Goal: Contribute content

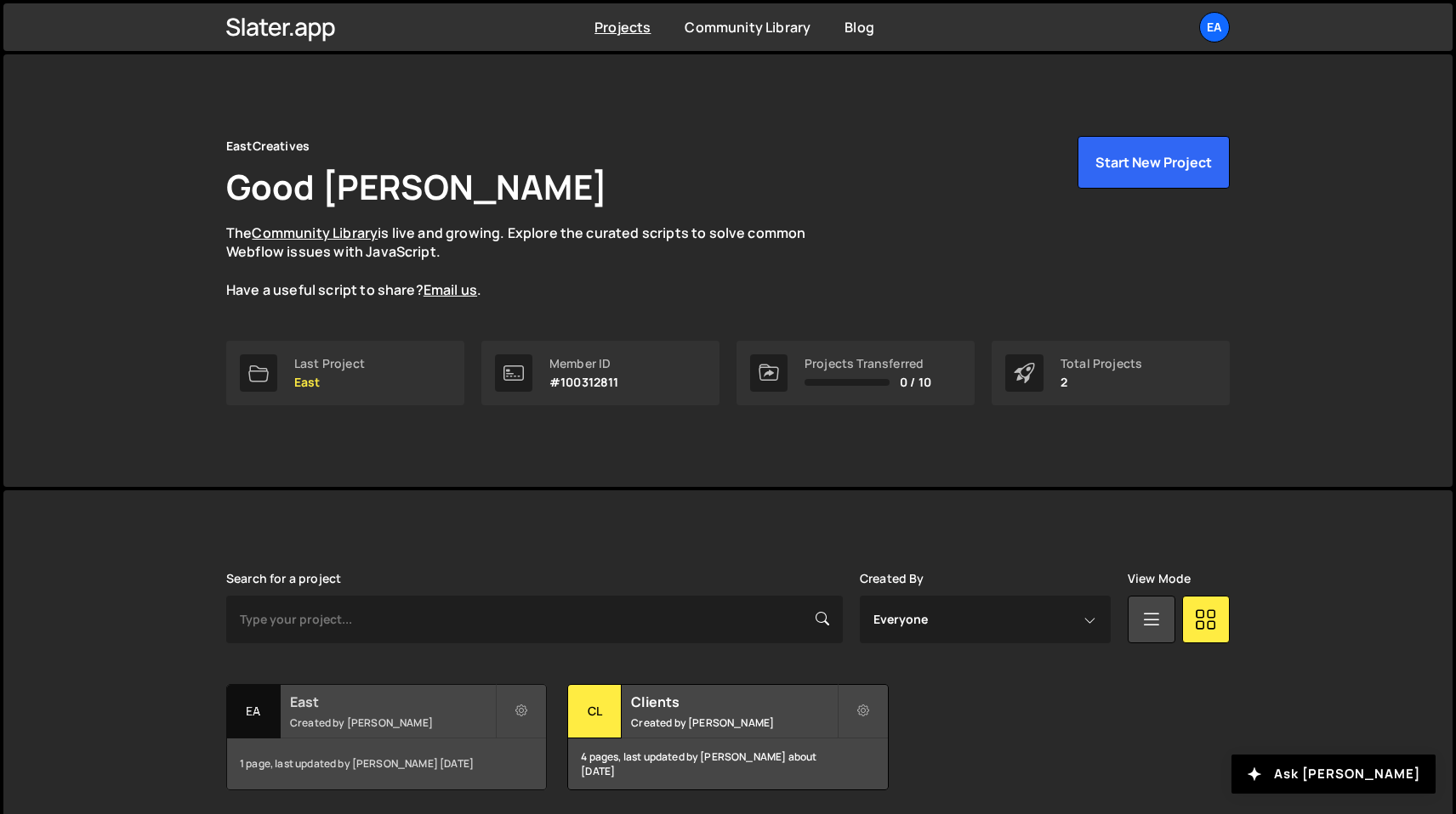
click at [416, 710] on h2 "East" at bounding box center [393, 702] width 205 height 18
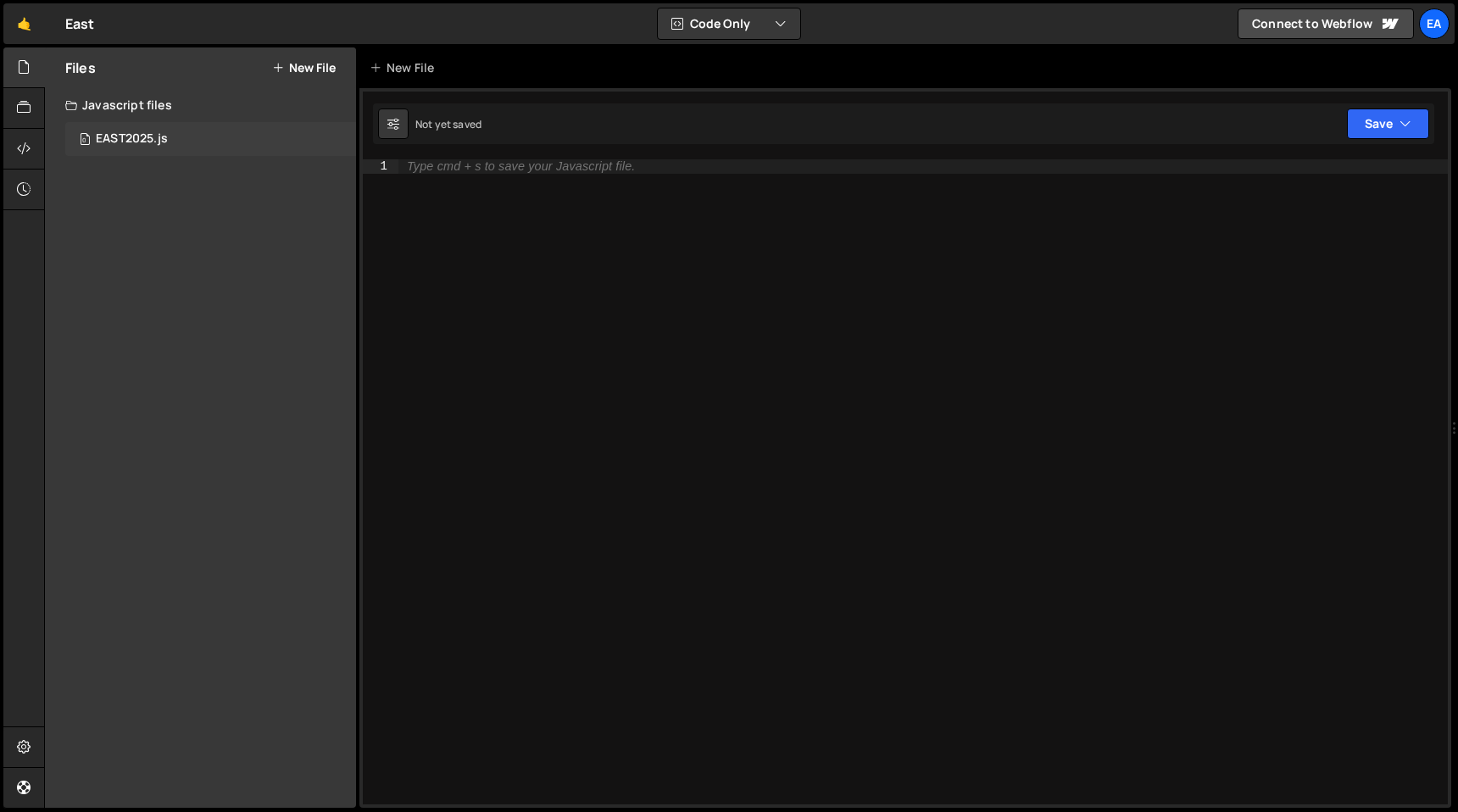
click at [159, 130] on div "0 EAST2025.js 0" at bounding box center [211, 138] width 291 height 34
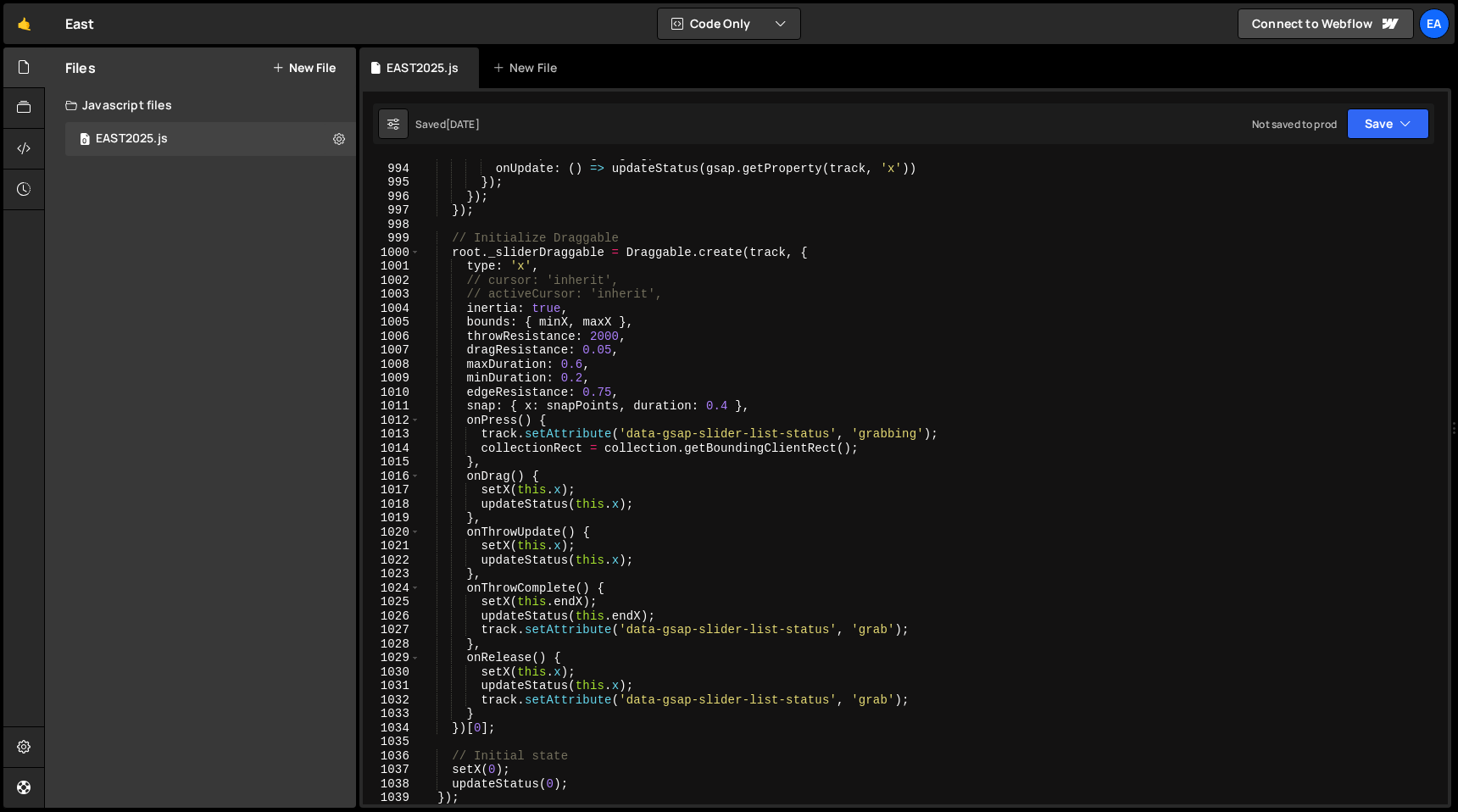
scroll to position [14541, 0]
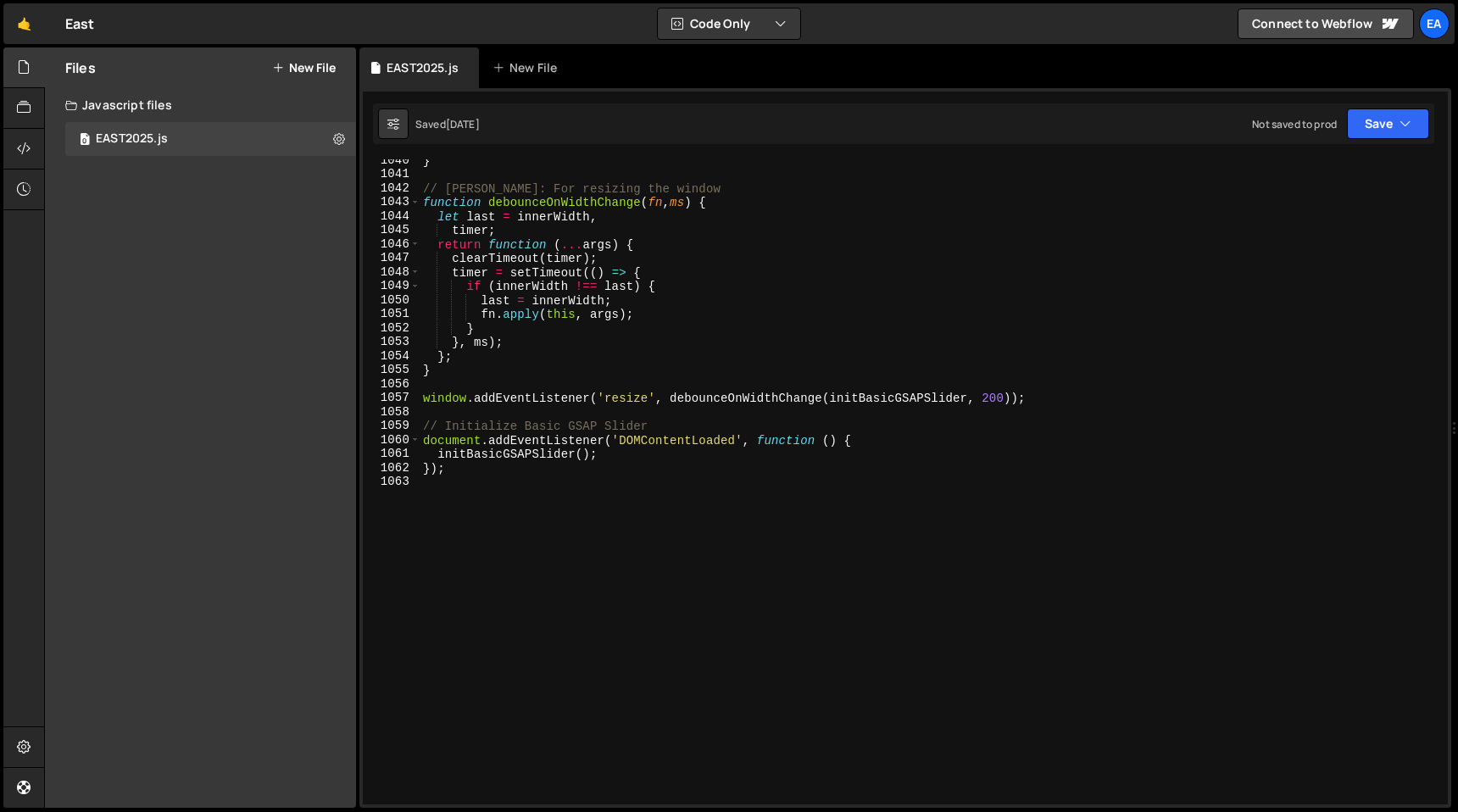
click at [577, 485] on div "} // Debouncer: For resizing the window function debounceOnWidthChange ( fn , m…" at bounding box center [930, 489] width 1021 height 673
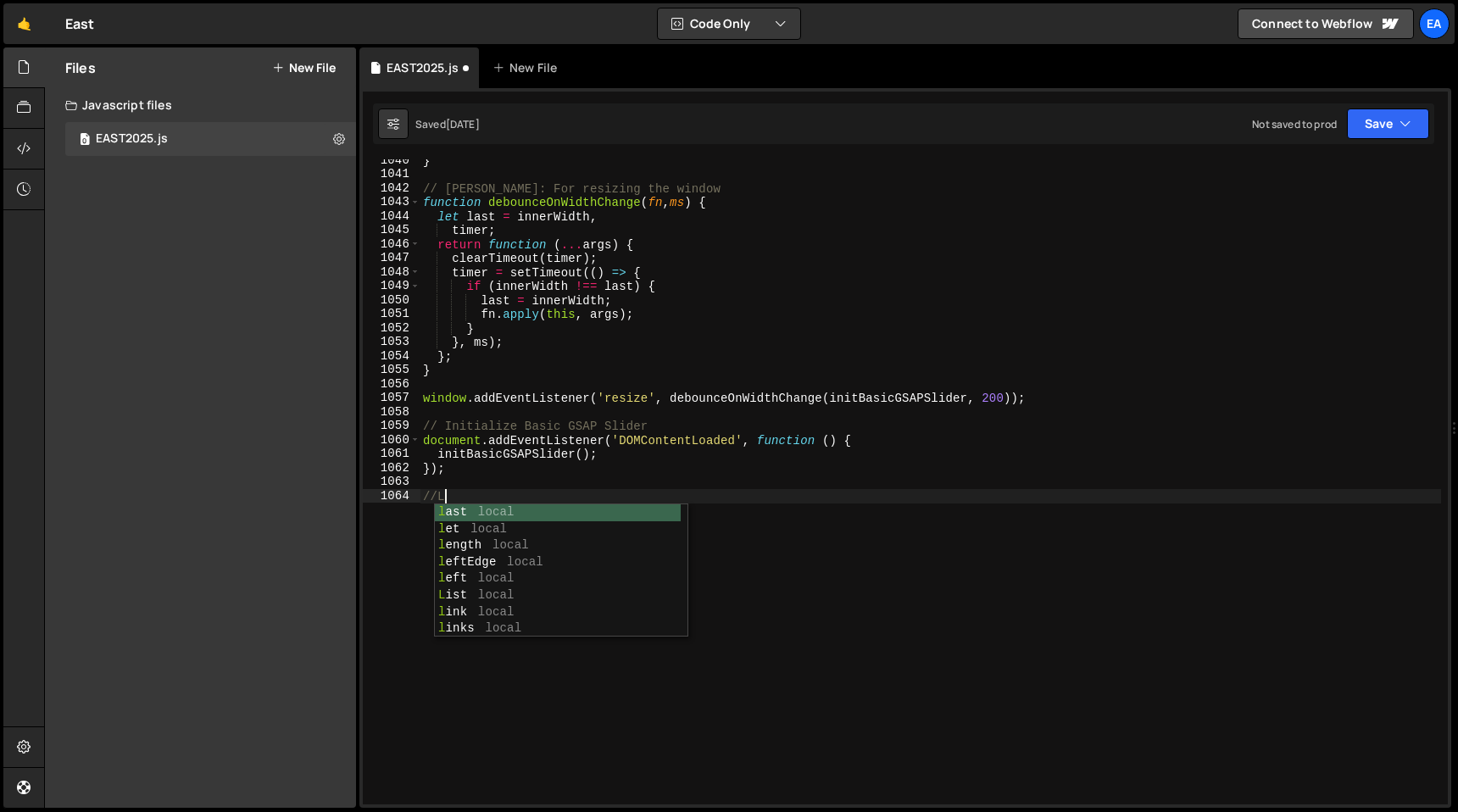
scroll to position [0, 0]
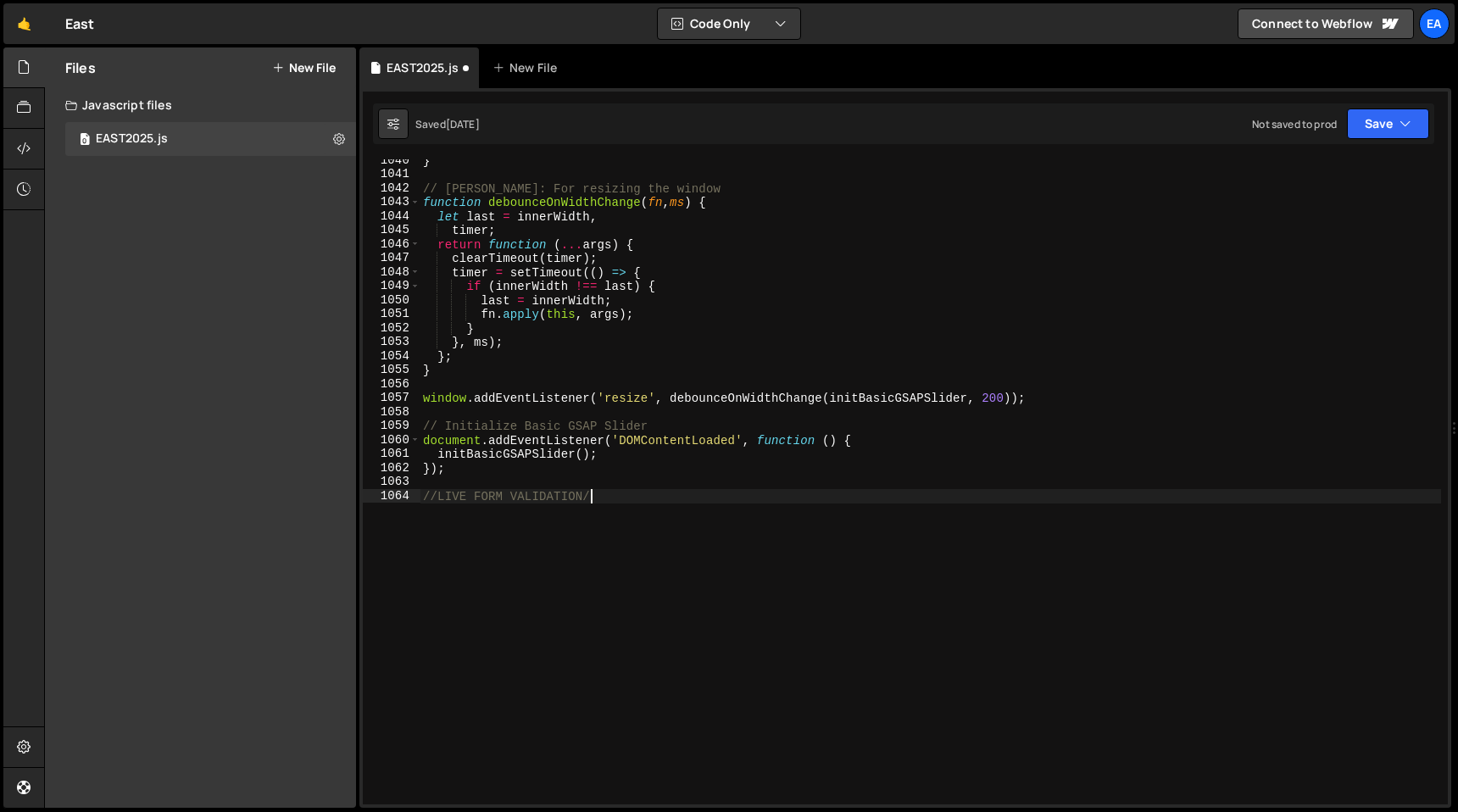
type textarea "//LIVE FORM VALIDATION//"
paste textarea "});"
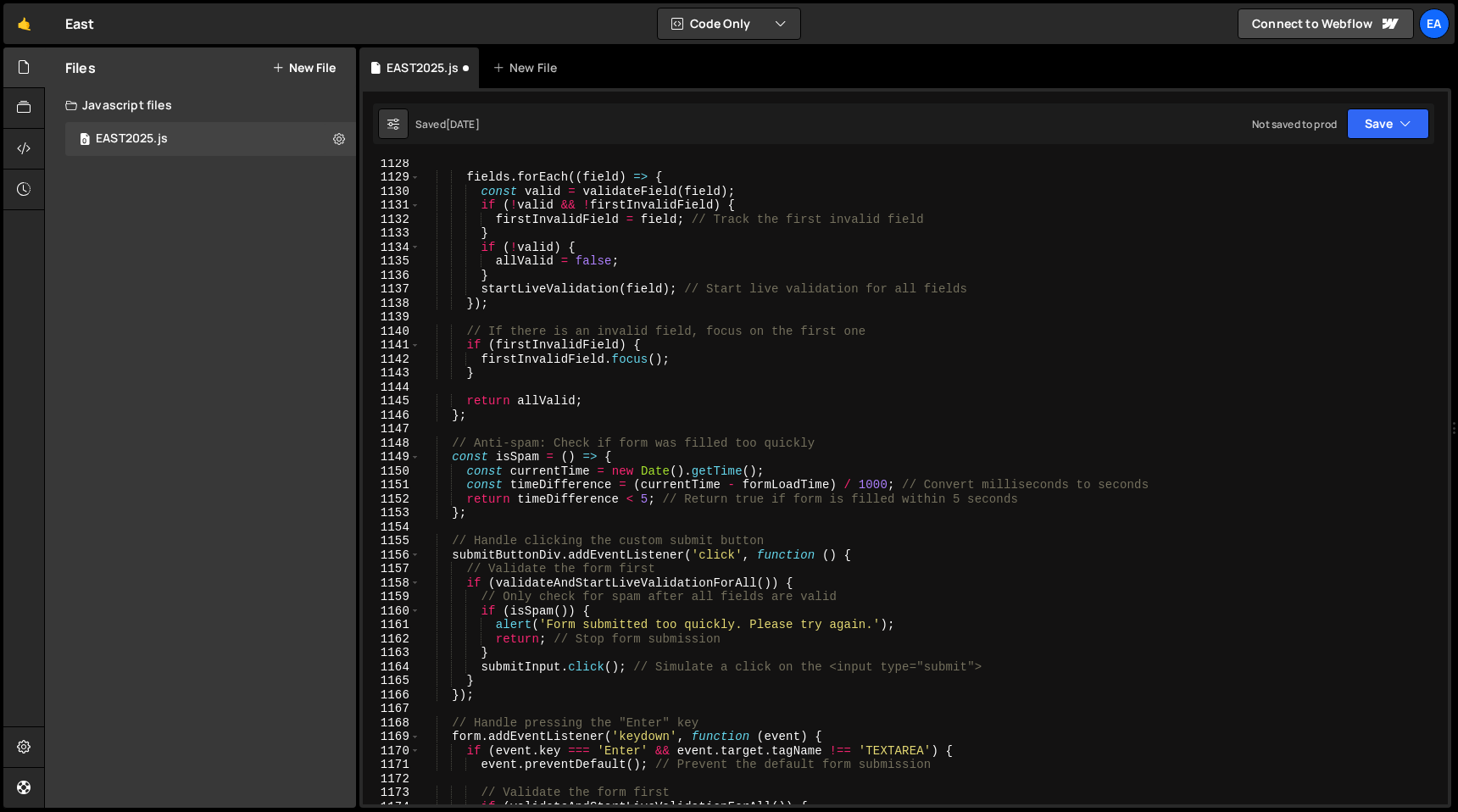
scroll to position [16310, 0]
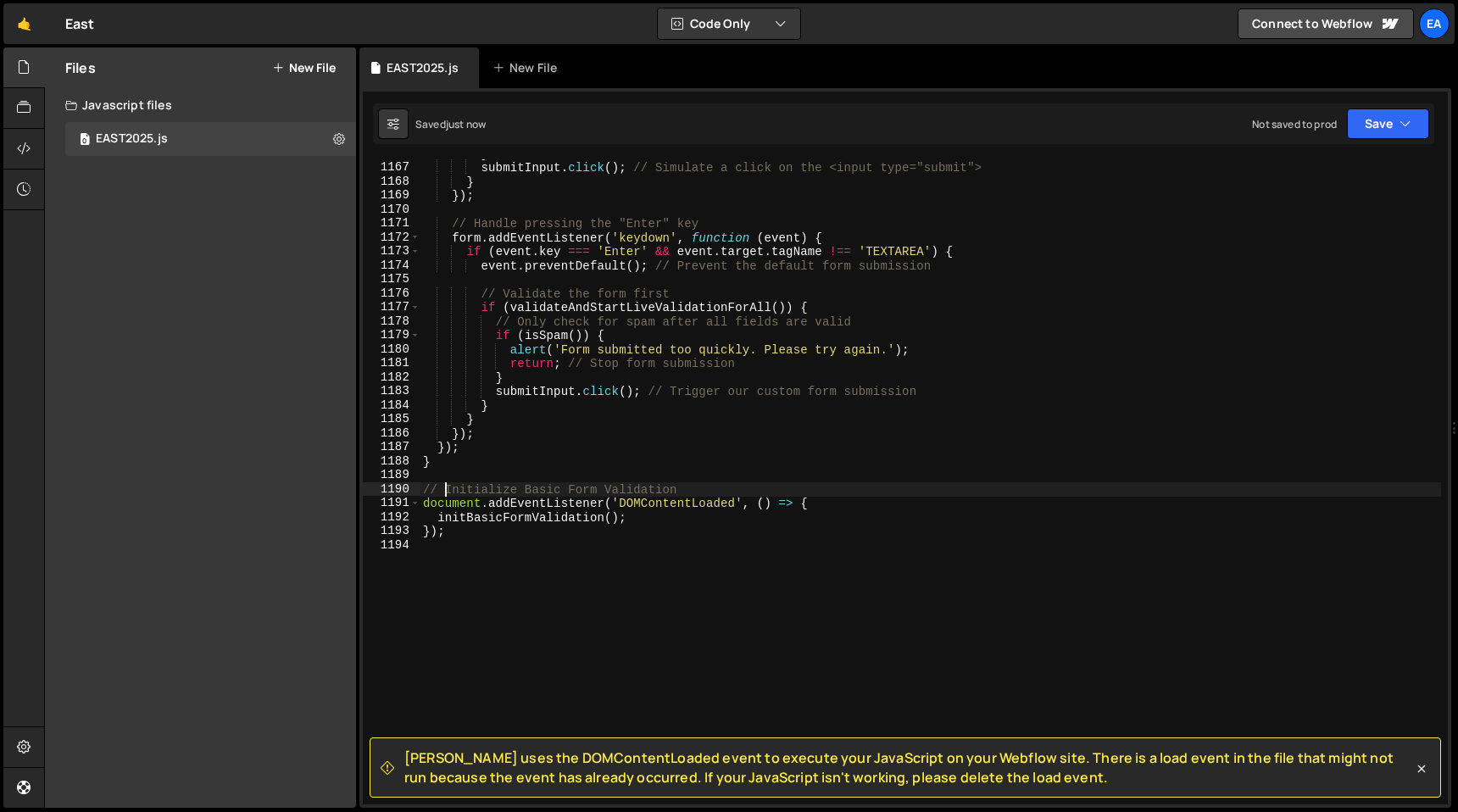
type textarea "// Initialize Basic Form Validation"
